Goal: Task Accomplishment & Management: Manage account settings

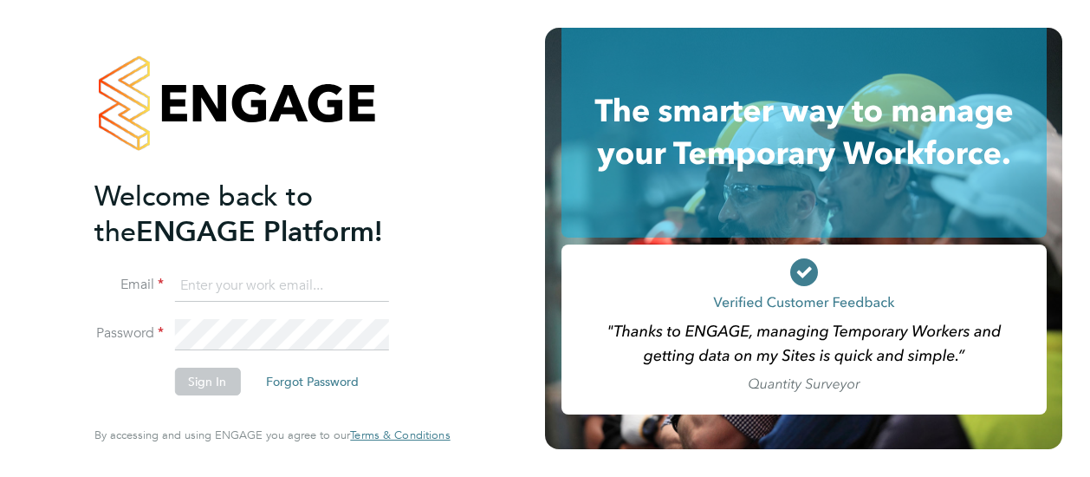
type input "[PERSON_NAME][EMAIL_ADDRESS][PERSON_NAME][DOMAIN_NAME]"
click at [192, 380] on button "Sign In" at bounding box center [207, 381] width 66 height 28
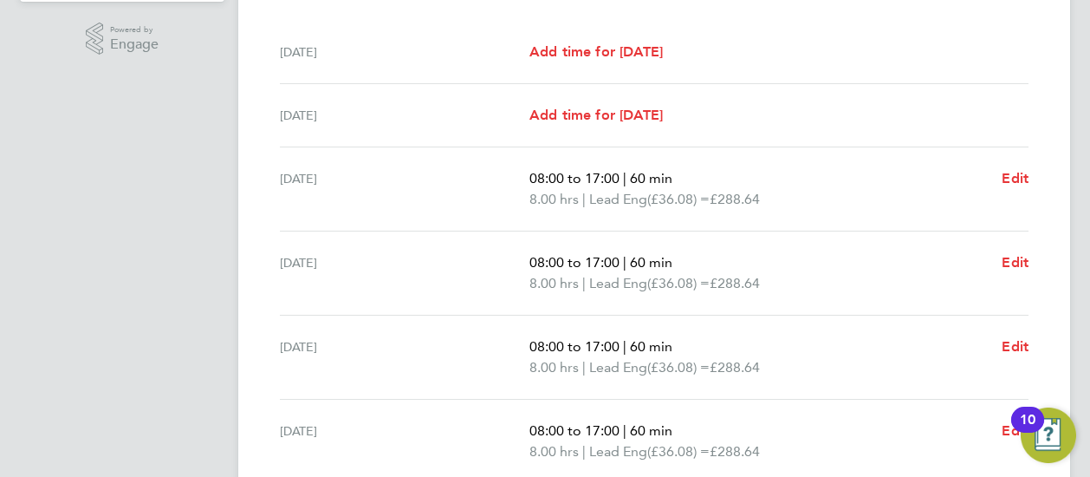
scroll to position [786, 0]
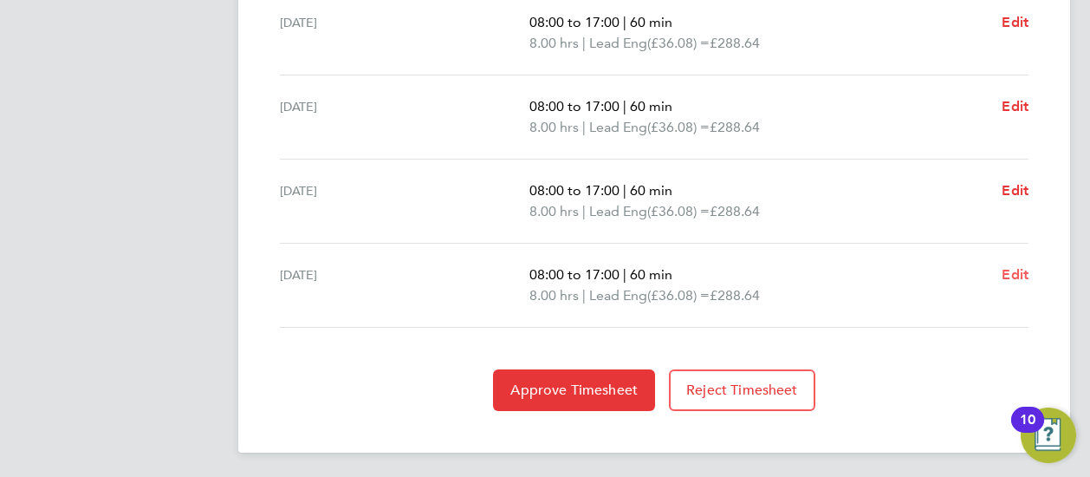
click at [1021, 281] on link "Edit" at bounding box center [1015, 274] width 27 height 21
select select "60"
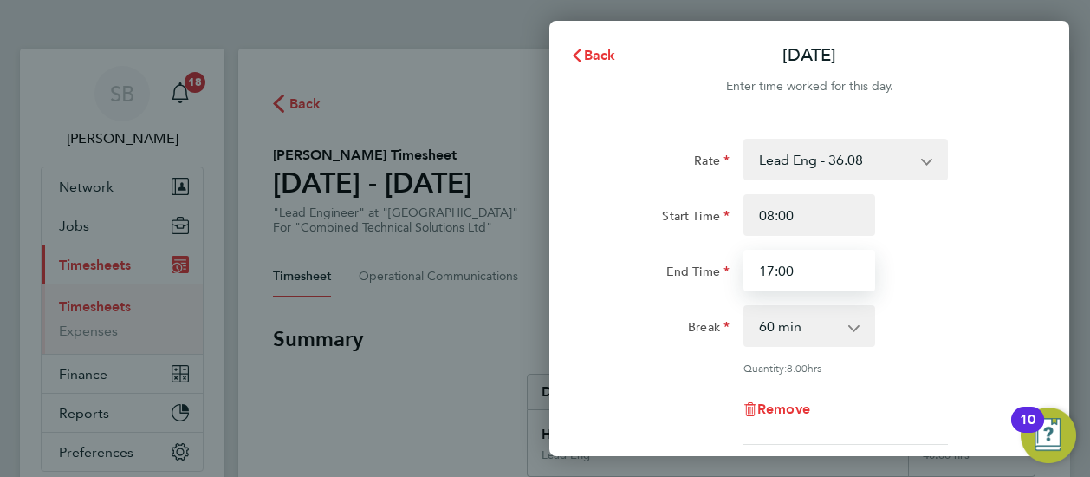
click at [832, 268] on input "17:00" at bounding box center [810, 271] width 132 height 42
click at [830, 259] on input "17:00" at bounding box center [810, 271] width 132 height 42
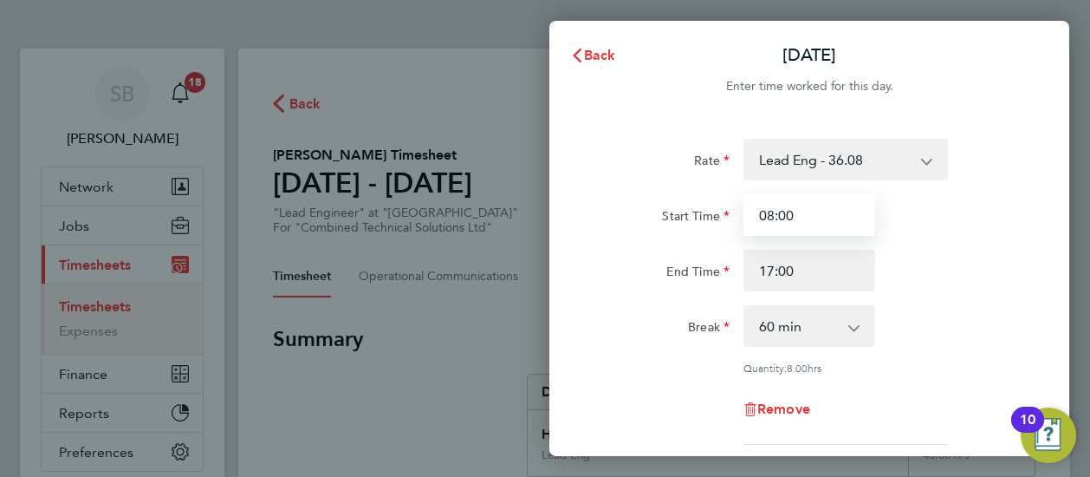
click at [819, 230] on input "08:00" at bounding box center [810, 215] width 132 height 42
drag, startPoint x: 819, startPoint y: 206, endPoint x: 757, endPoint y: 216, distance: 62.3
click at [757, 216] on input "08:00" at bounding box center [810, 215] width 132 height 42
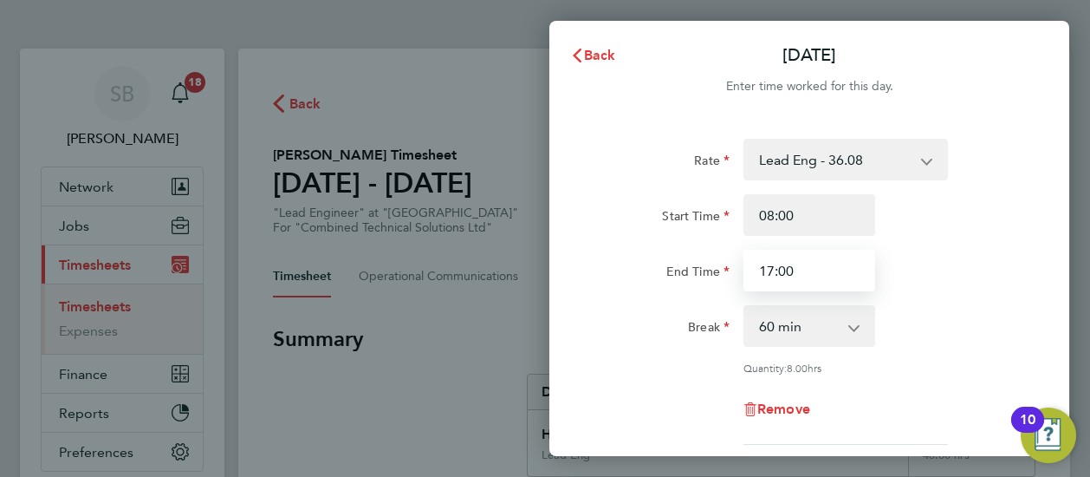
drag, startPoint x: 818, startPoint y: 266, endPoint x: 707, endPoint y: 264, distance: 110.9
click at [707, 264] on div "End Time 17:00" at bounding box center [809, 271] width 437 height 42
type input "19:00"
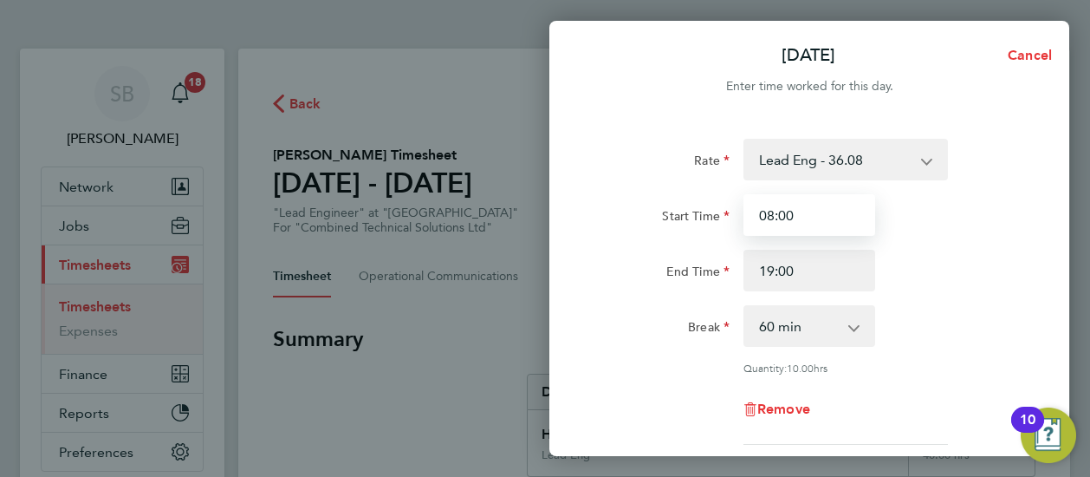
click at [834, 195] on input "08:00" at bounding box center [810, 215] width 132 height 42
drag, startPoint x: 832, startPoint y: 205, endPoint x: 754, endPoint y: 217, distance: 78.8
click at [754, 217] on input "08:00" at bounding box center [810, 215] width 132 height 42
type input "13:00"
click at [905, 256] on div "End Time 19:00" at bounding box center [809, 271] width 437 height 42
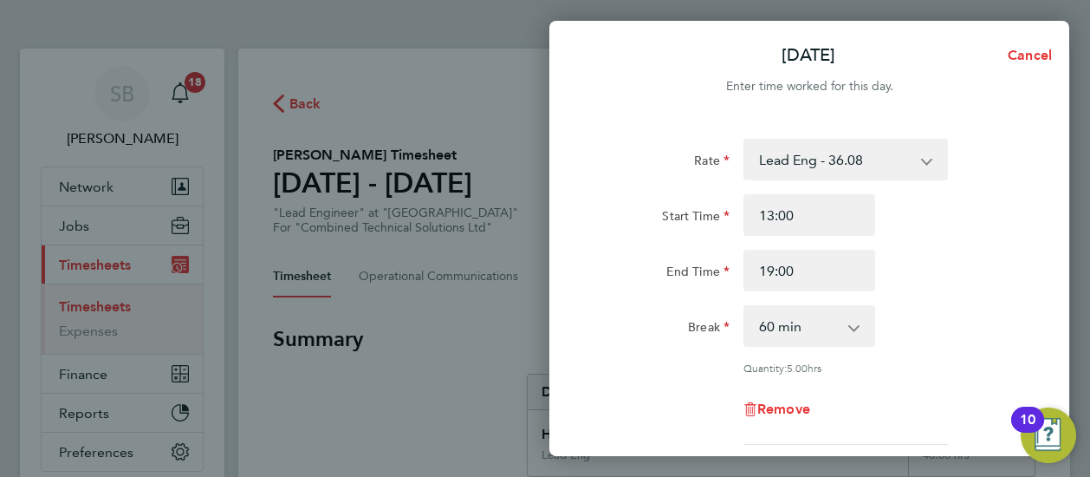
scroll to position [264, 0]
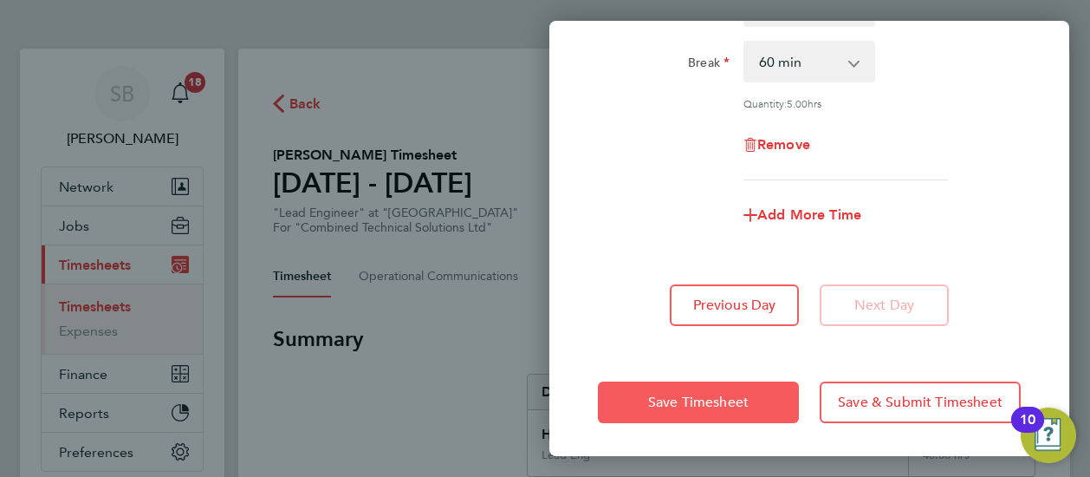
click at [780, 402] on button "Save Timesheet" at bounding box center [698, 402] width 201 height 42
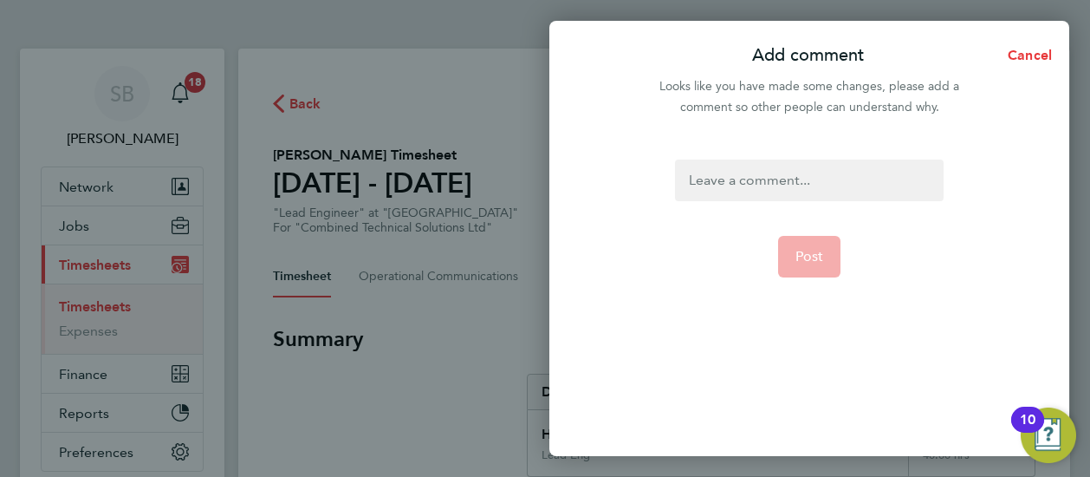
click at [808, 164] on div at bounding box center [809, 180] width 268 height 42
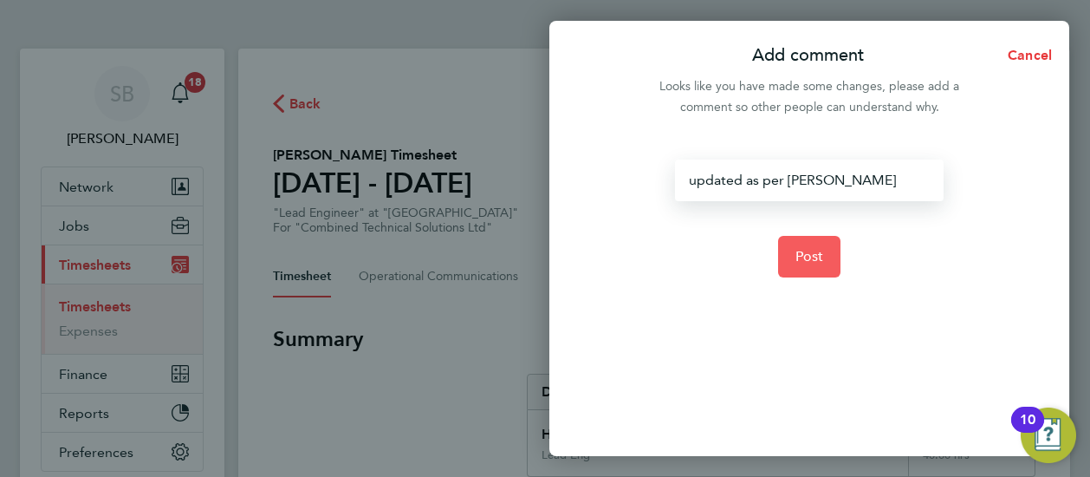
click at [809, 245] on button "Post" at bounding box center [809, 257] width 63 height 42
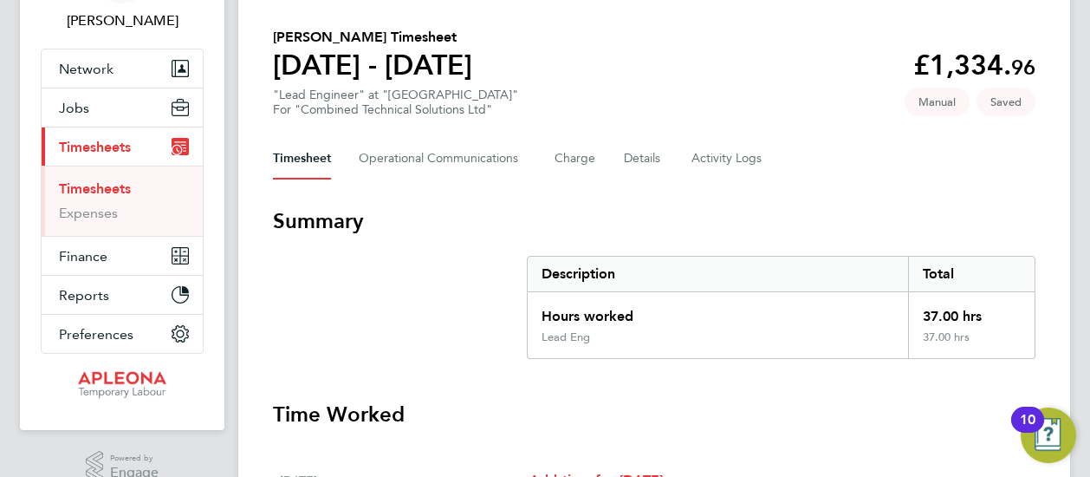
scroll to position [118, 0]
drag, startPoint x: 931, startPoint y: 67, endPoint x: 1038, endPoint y: 71, distance: 107.5
copy app-decimal "1,334. 96"
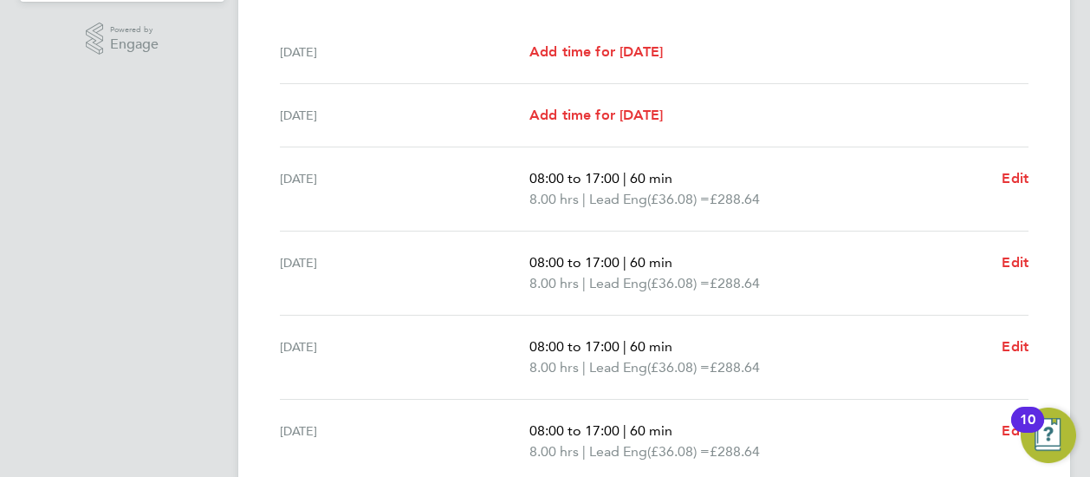
scroll to position [786, 0]
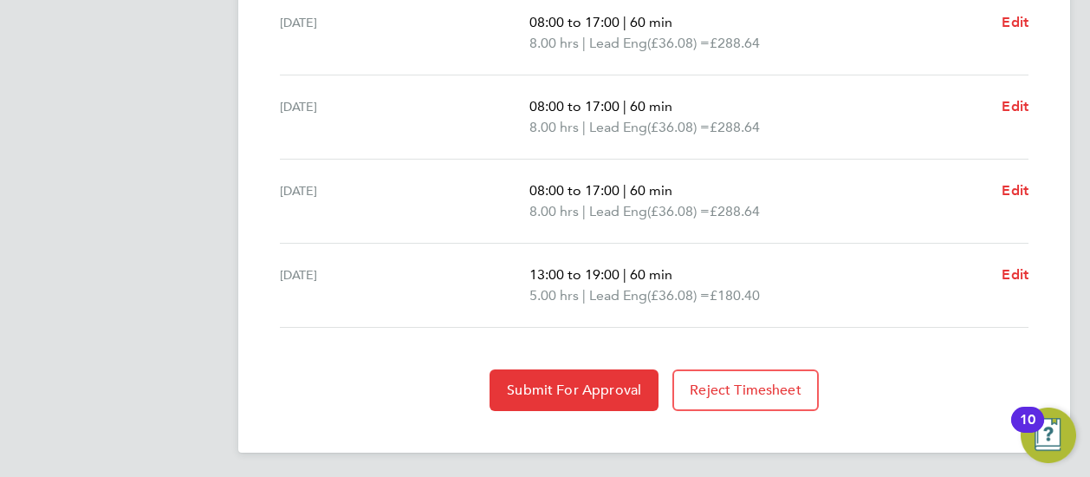
click at [904, 201] on p "8.00 hrs | Lead Eng (£36.08) = £288.64" at bounding box center [758, 211] width 458 height 21
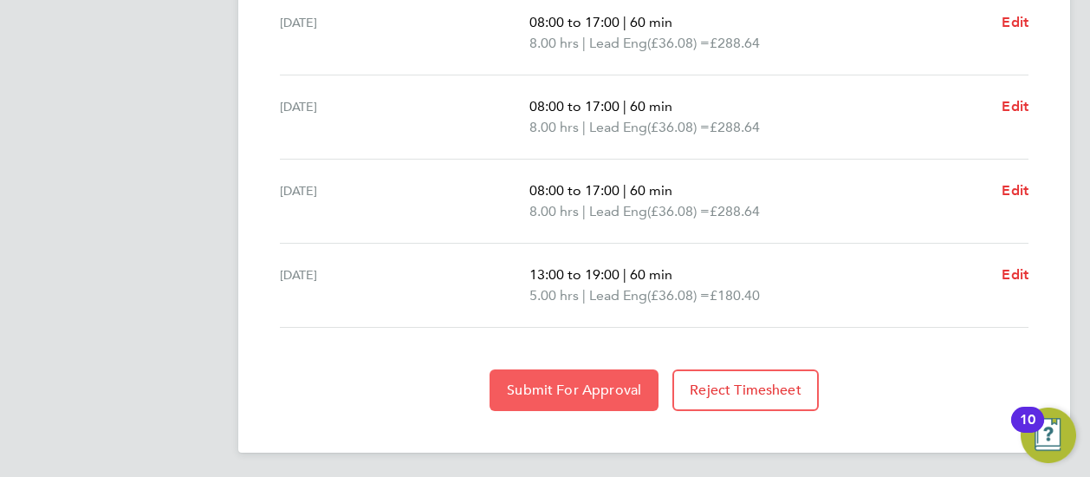
click at [596, 374] on button "Submit For Approval" at bounding box center [574, 390] width 169 height 42
click at [562, 374] on button "Approve Timesheet" at bounding box center [574, 390] width 162 height 42
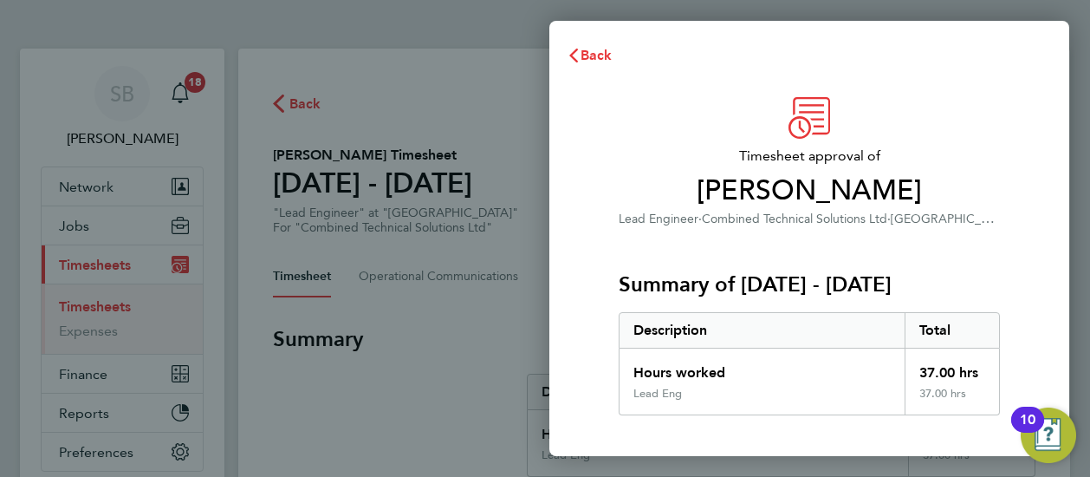
scroll to position [253, 0]
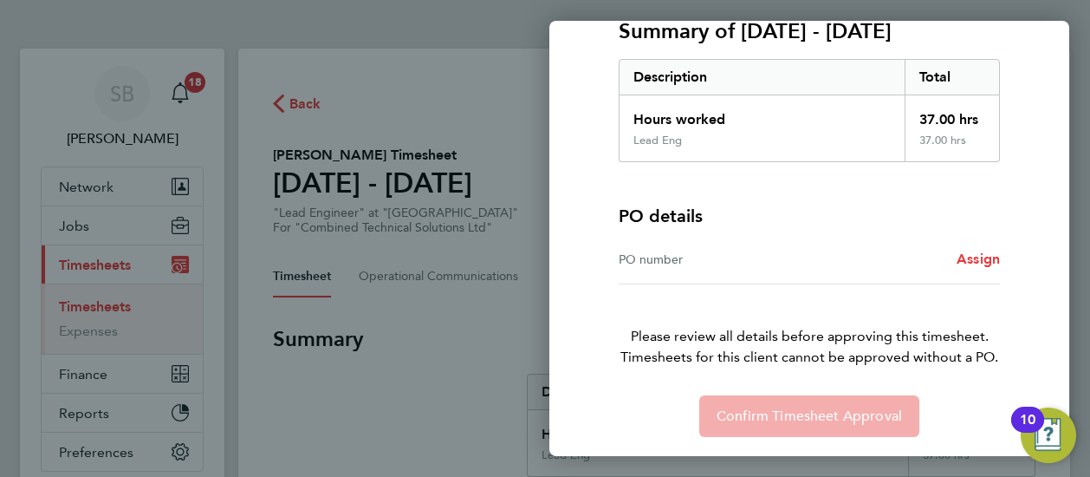
click at [739, 266] on div "PO number" at bounding box center [714, 259] width 191 height 21
click at [659, 243] on div "PO number Assign" at bounding box center [809, 259] width 381 height 49
click at [967, 264] on span "Assign" at bounding box center [978, 258] width 43 height 16
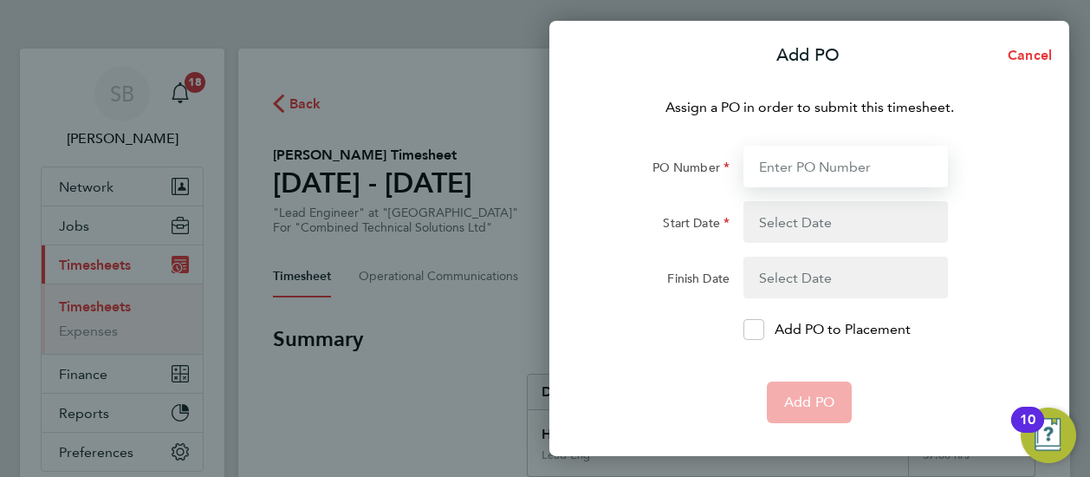
click at [822, 177] on input "PO Number" at bounding box center [846, 167] width 205 height 42
paste input "PO00052424"
type input "PO00052424"
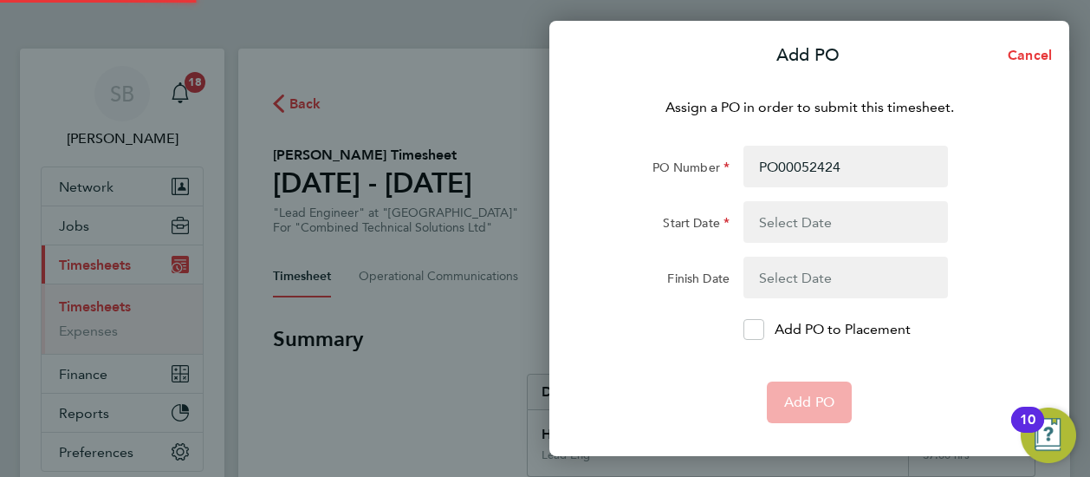
click at [820, 198] on form "PO Number PO00052424 Start Date Finish Date Add PO to Placement Add PO" at bounding box center [809, 284] width 423 height 277
click at [818, 205] on button "button" at bounding box center [846, 222] width 205 height 42
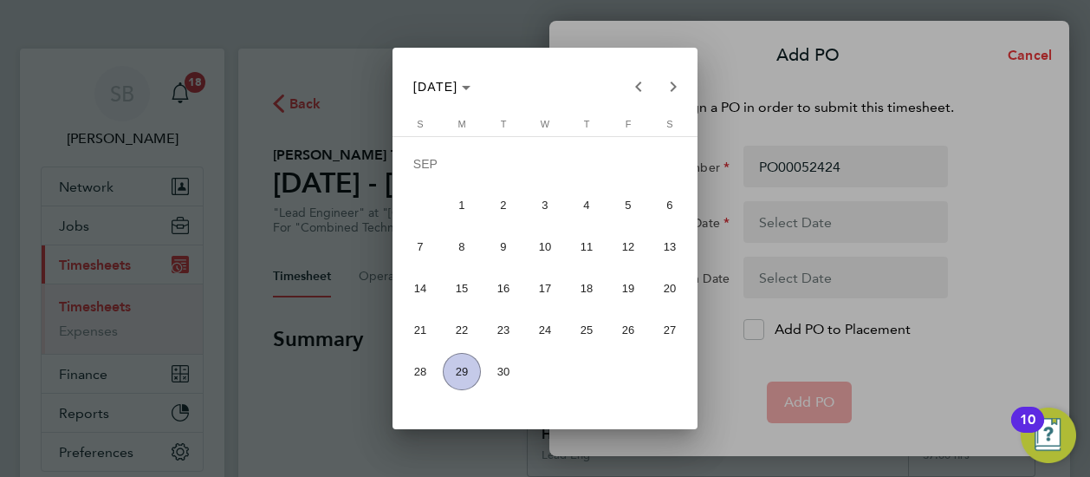
click at [463, 322] on span "22" at bounding box center [461, 329] width 37 height 37
type input "22 Sep 25"
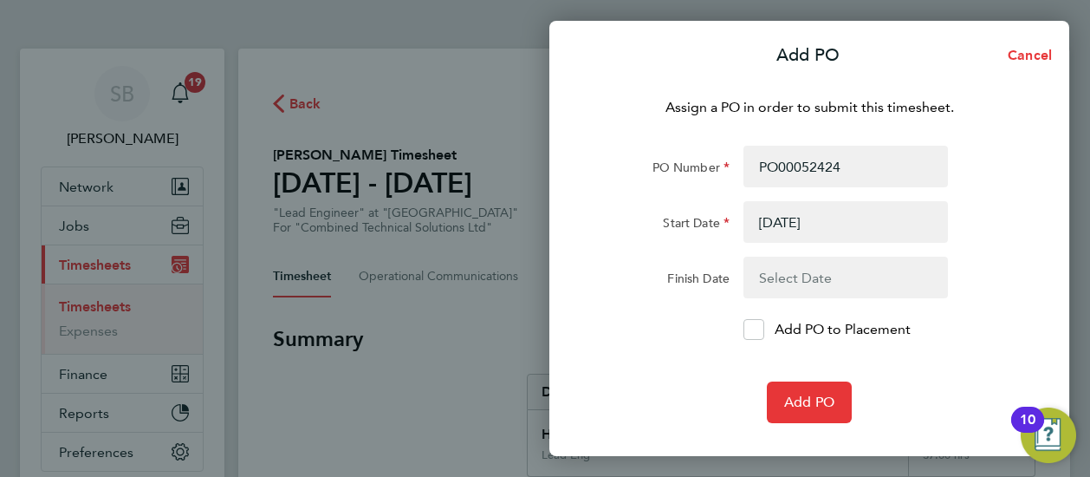
click at [806, 279] on button "button" at bounding box center [846, 278] width 205 height 42
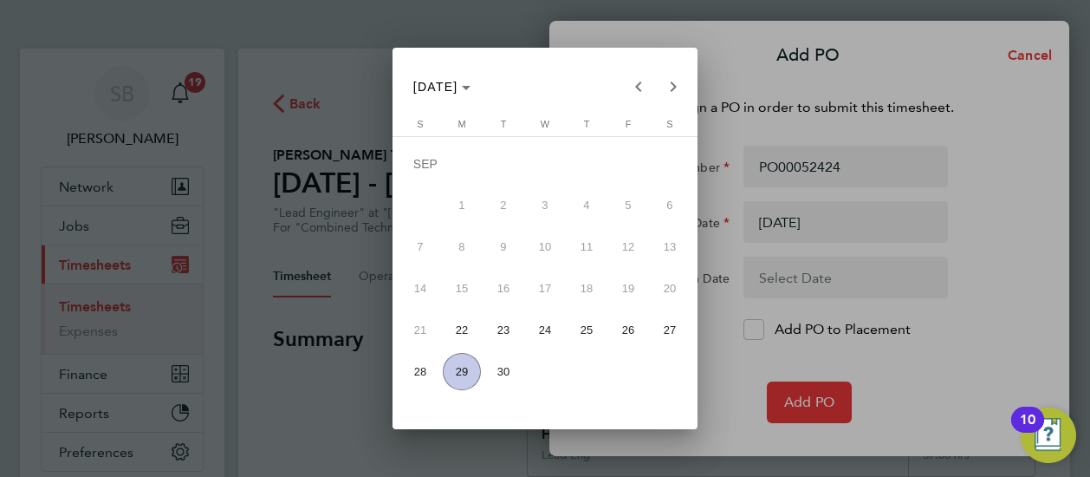
click at [633, 331] on span "26" at bounding box center [627, 329] width 37 height 37
type input "26 Sep 25"
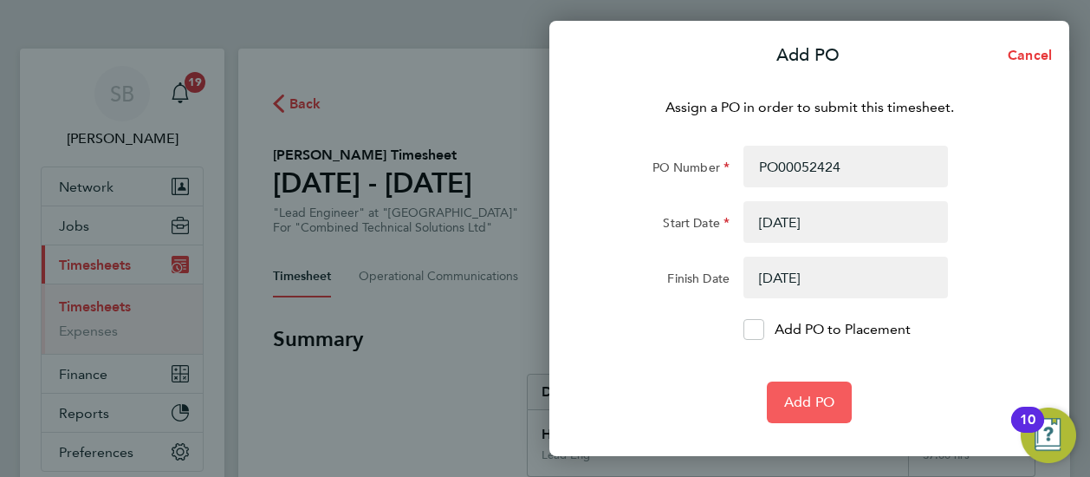
click at [783, 400] on button "Add PO" at bounding box center [809, 402] width 85 height 42
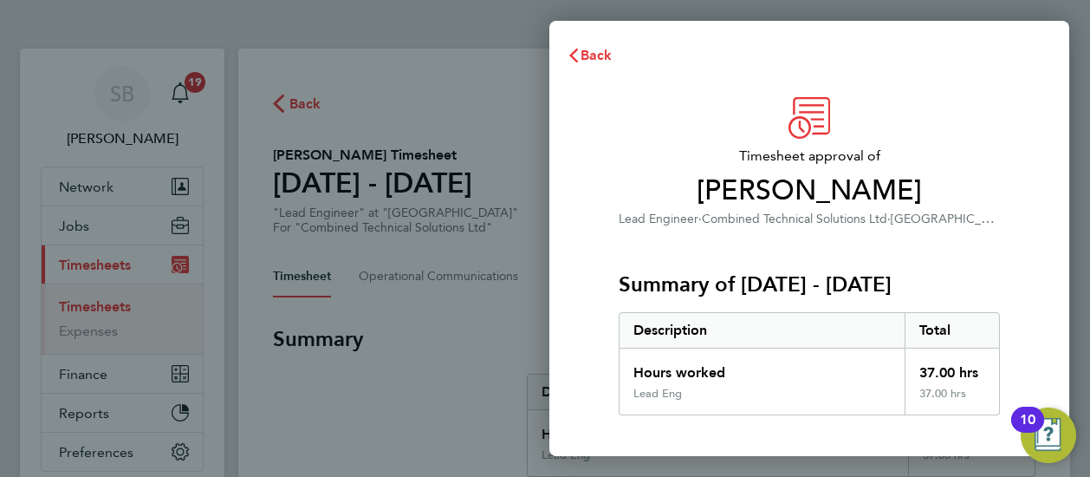
click at [458, 212] on div "Back Timesheet approval of Mitchell Bennett Lead Engineer · Combined Technical …" at bounding box center [545, 238] width 1090 height 477
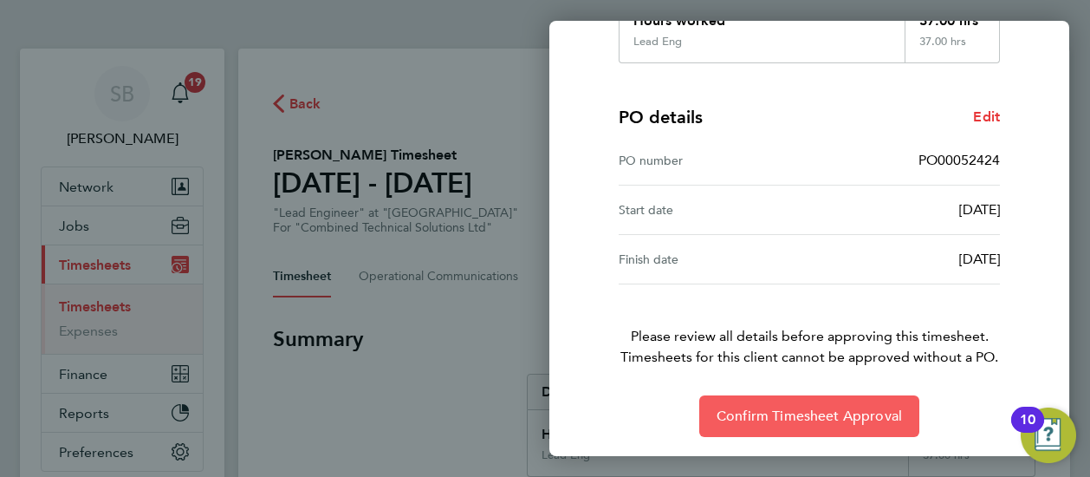
click at [828, 403] on button "Confirm Timesheet Approval" at bounding box center [809, 416] width 220 height 42
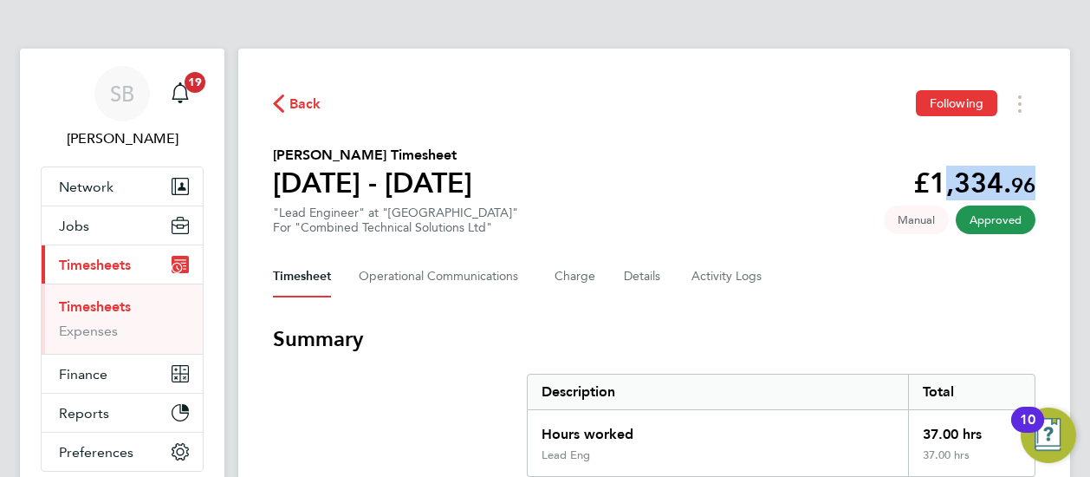
drag, startPoint x: 931, startPoint y: 182, endPoint x: 1039, endPoint y: 186, distance: 108.4
copy app-decimal "1,334. 96"
drag, startPoint x: 919, startPoint y: 184, endPoint x: 1037, endPoint y: 181, distance: 117.9
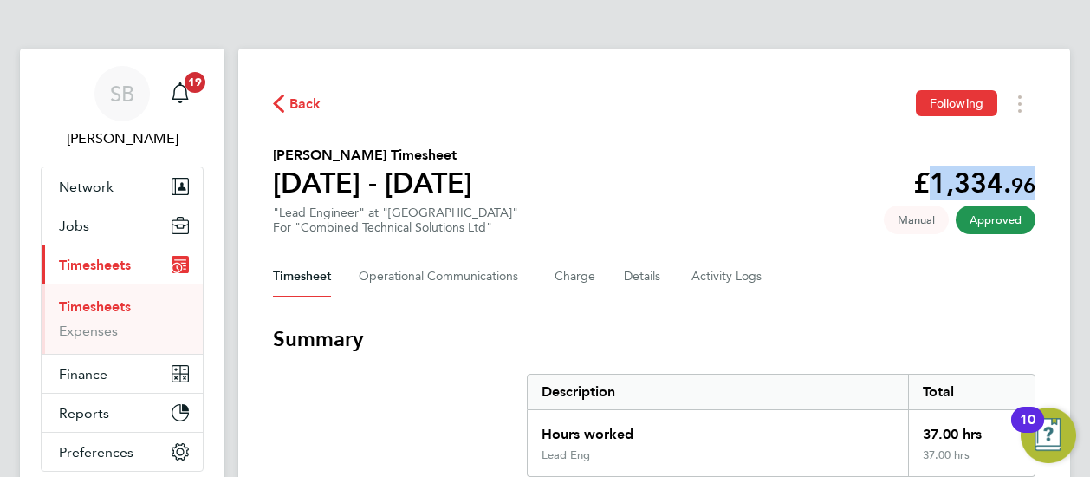
copy app-decimal "£1,334. 96"
